Goal: Task Accomplishment & Management: Use online tool/utility

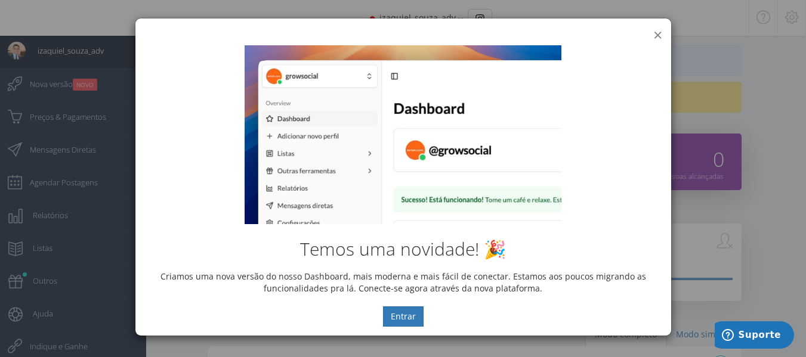
click at [656, 32] on button "×" at bounding box center [657, 35] width 9 height 16
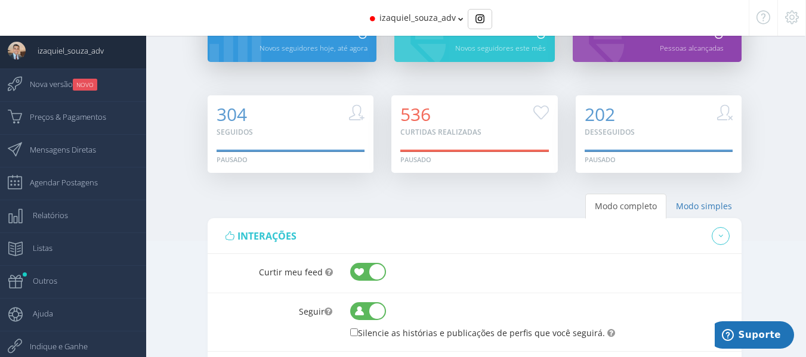
scroll to position [119, 0]
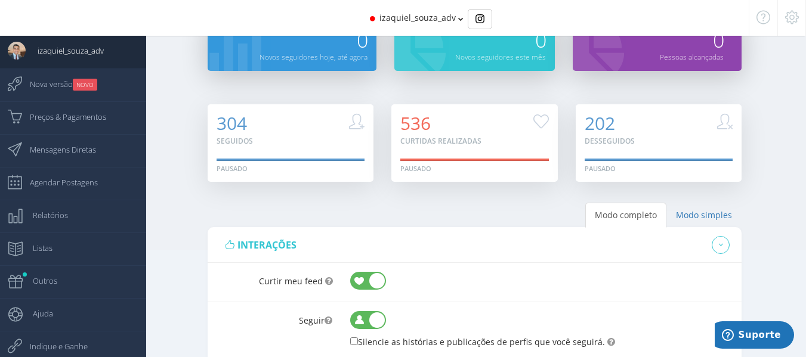
click at [459, 20] on icon at bounding box center [460, 19] width 5 height 8
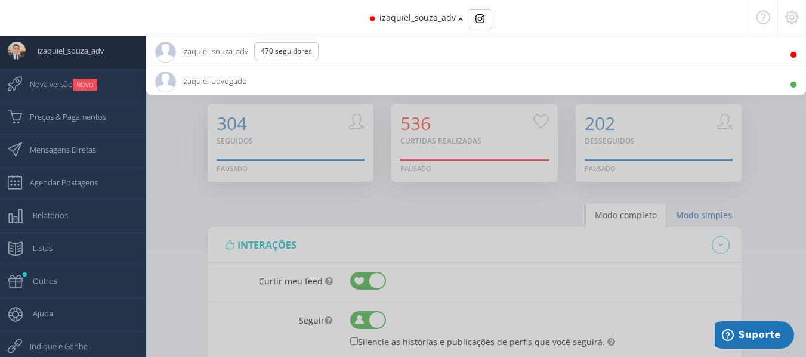
click at [181, 81] on span "izaquiel_advogado 10.9K Seguidores" at bounding box center [201, 81] width 92 height 30
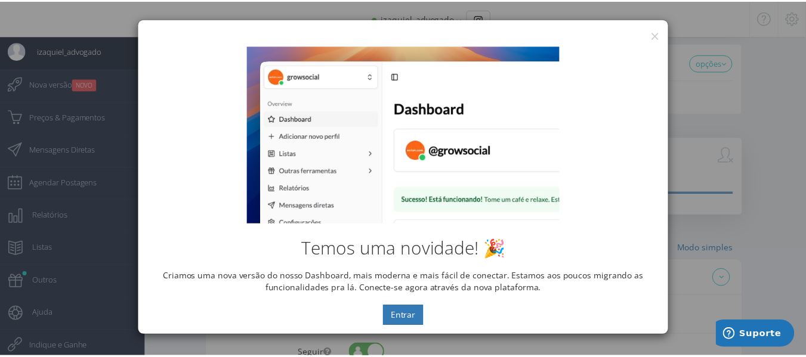
scroll to position [0, 0]
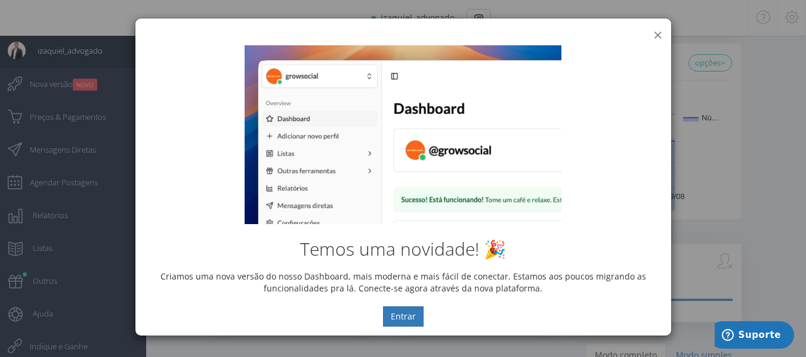
click at [655, 35] on button "×" at bounding box center [657, 35] width 9 height 16
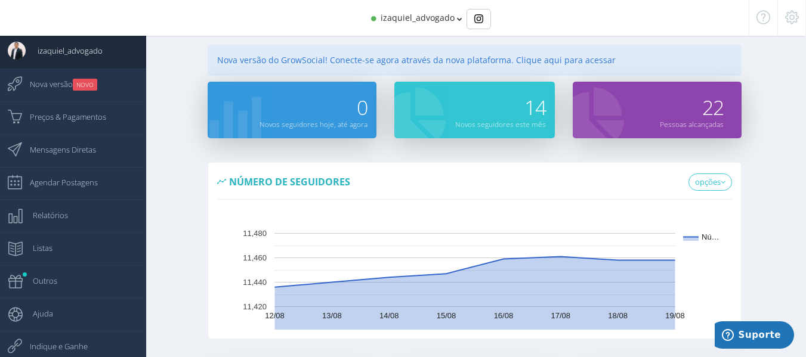
click at [448, 20] on span "izaquiel_advogado" at bounding box center [418, 17] width 74 height 11
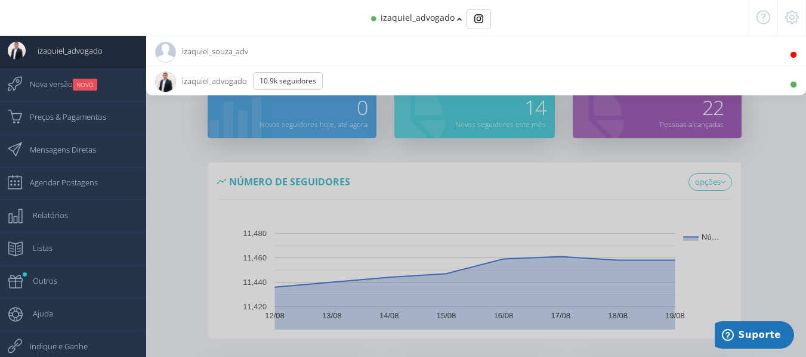
click at [348, 60] on li "izaquiel_souza_adv 470 Seguidores" at bounding box center [476, 51] width 660 height 30
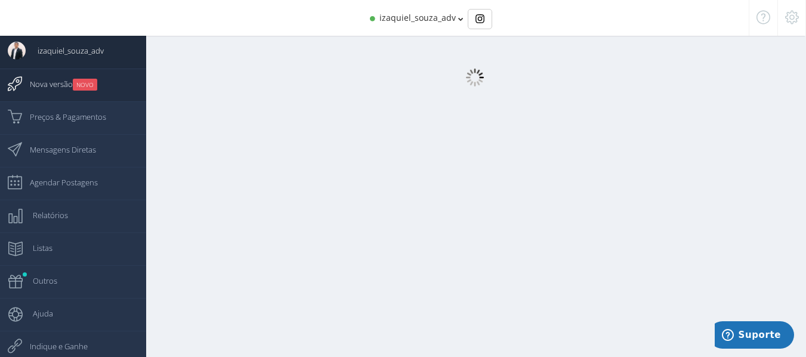
click at [96, 89] on small "NOVO" at bounding box center [85, 85] width 24 height 12
